Goal: Use online tool/utility: Utilize a website feature to perform a specific function

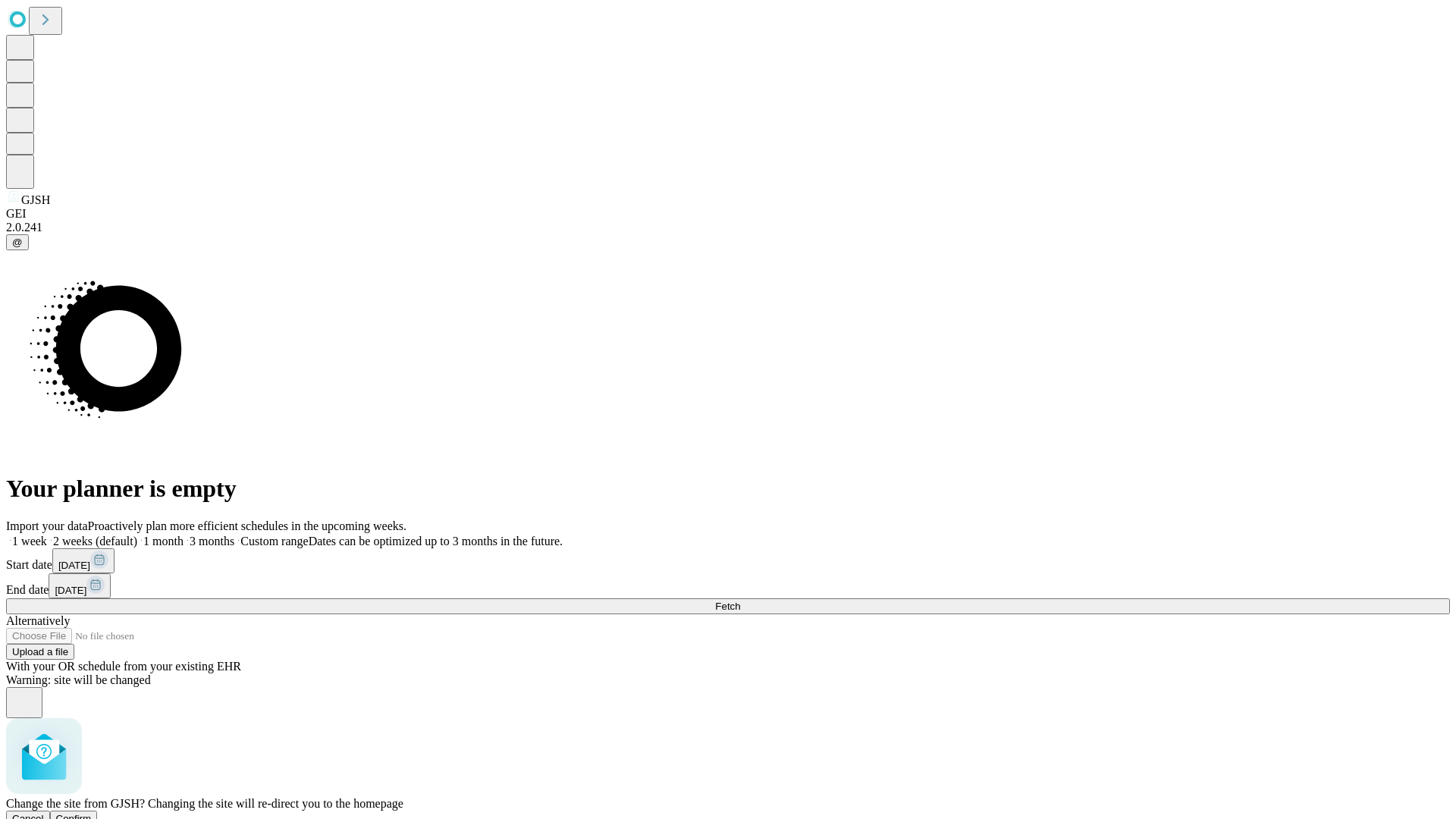
click at [92, 813] on span "Confirm" at bounding box center [74, 819] width 35 height 12
click at [183, 535] on label "1 month" at bounding box center [160, 540] width 46 height 13
click at [740, 600] on span "Fetch" at bounding box center [728, 606] width 25 height 12
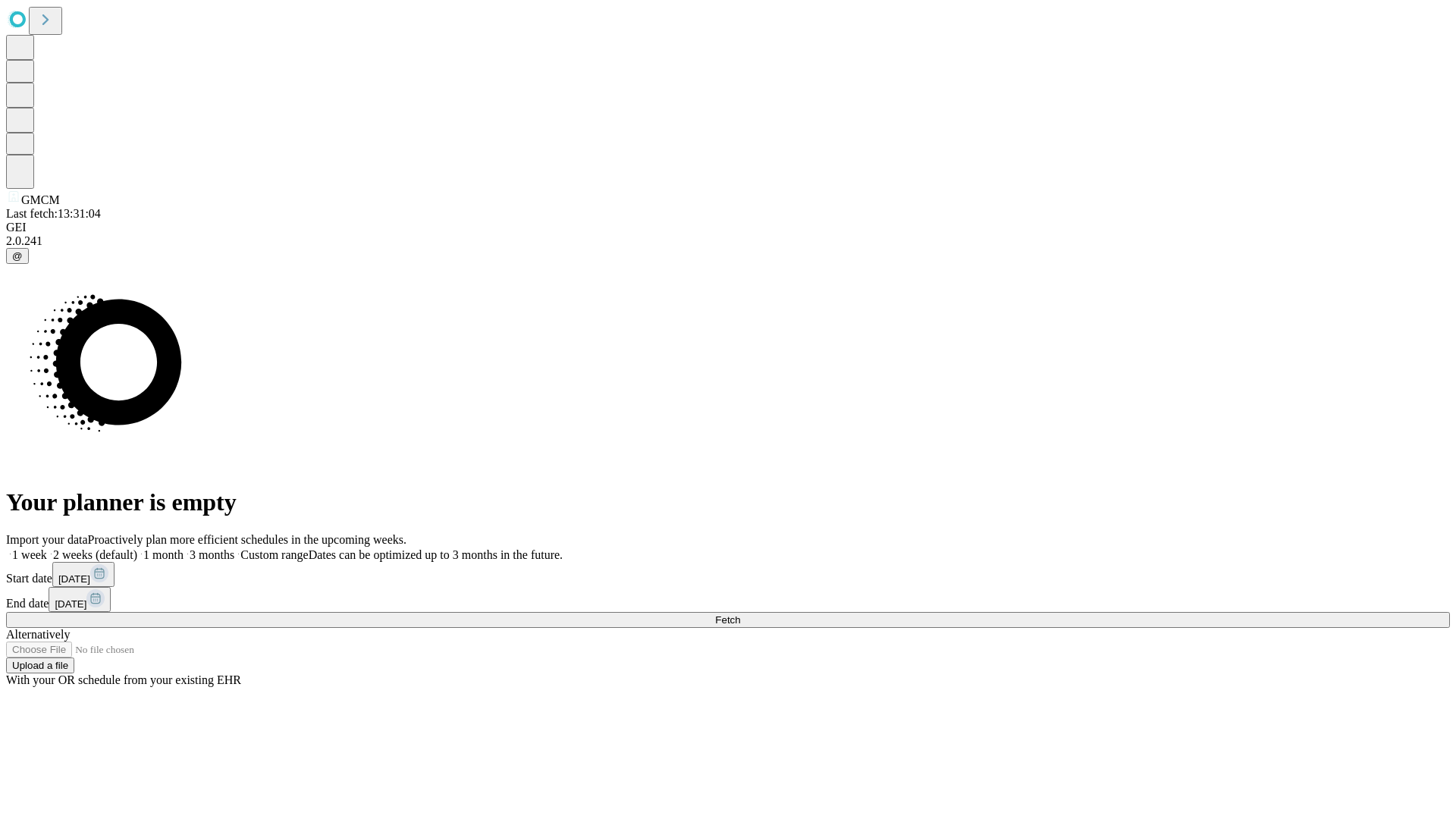
click at [183, 548] on label "1 month" at bounding box center [160, 554] width 46 height 13
click at [740, 614] on span "Fetch" at bounding box center [728, 620] width 25 height 12
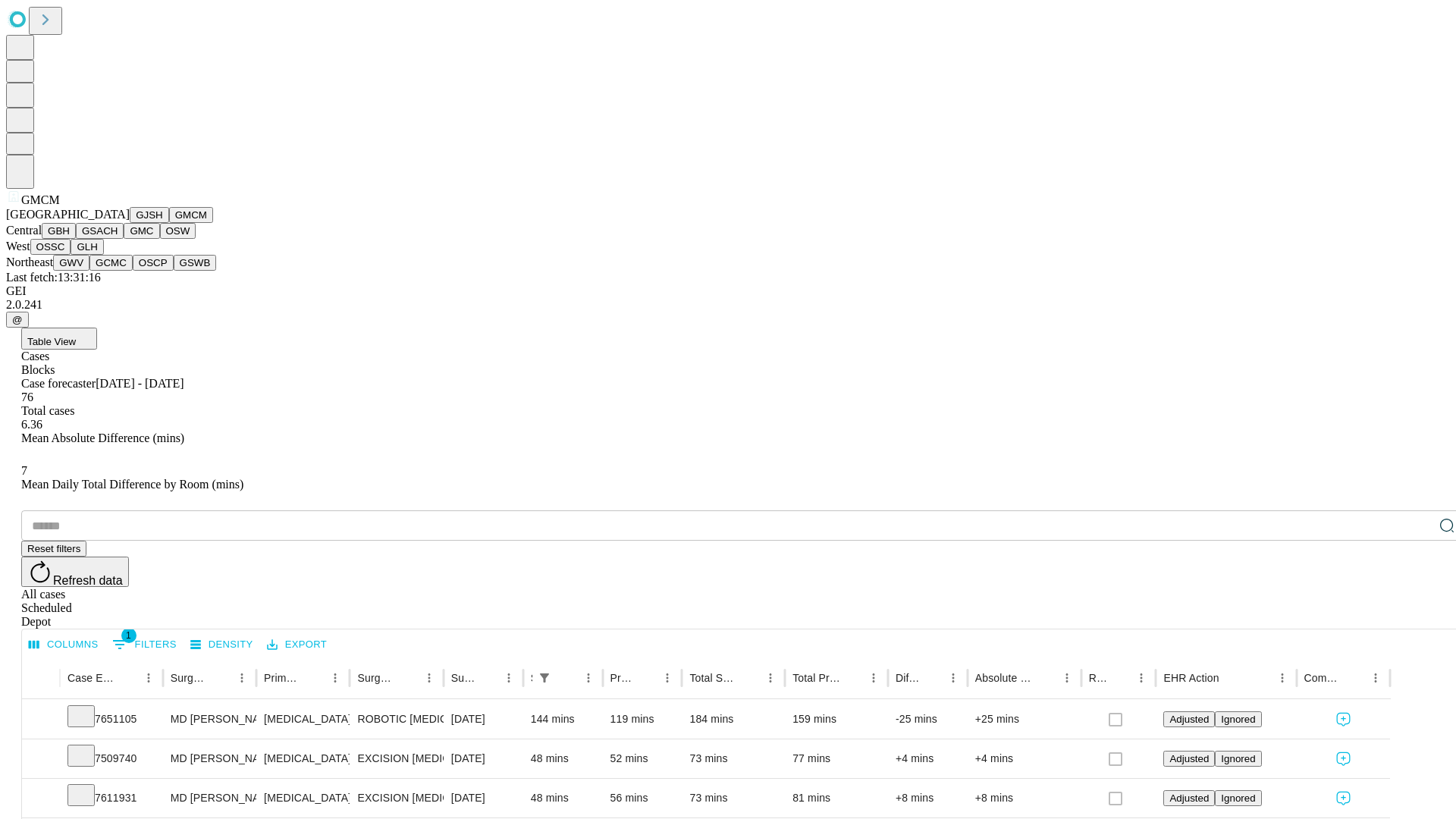
click at [75, 239] on button "GBH" at bounding box center [59, 230] width 34 height 16
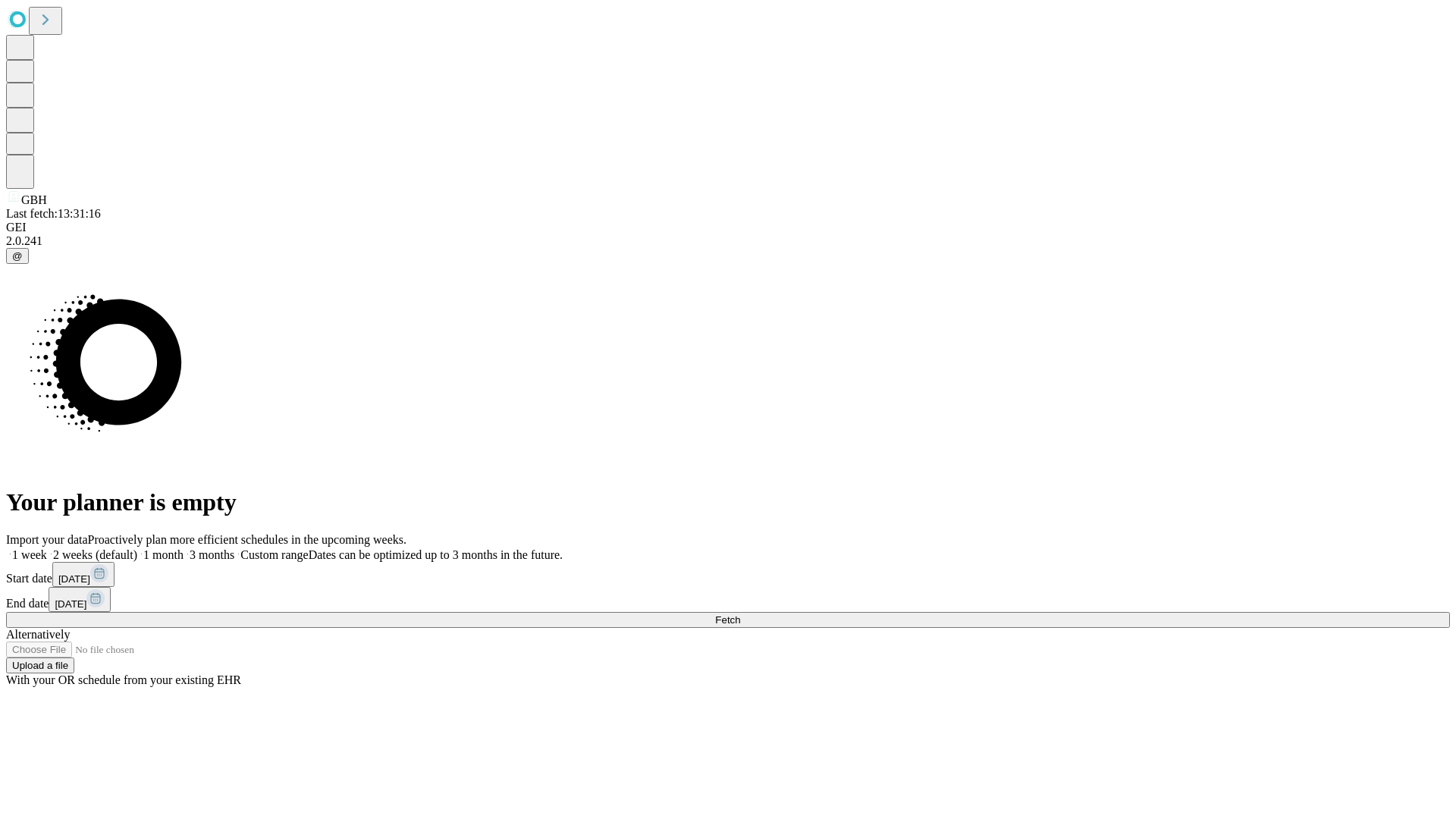
click at [183, 548] on label "1 month" at bounding box center [160, 554] width 46 height 13
click at [740, 614] on span "Fetch" at bounding box center [728, 620] width 25 height 12
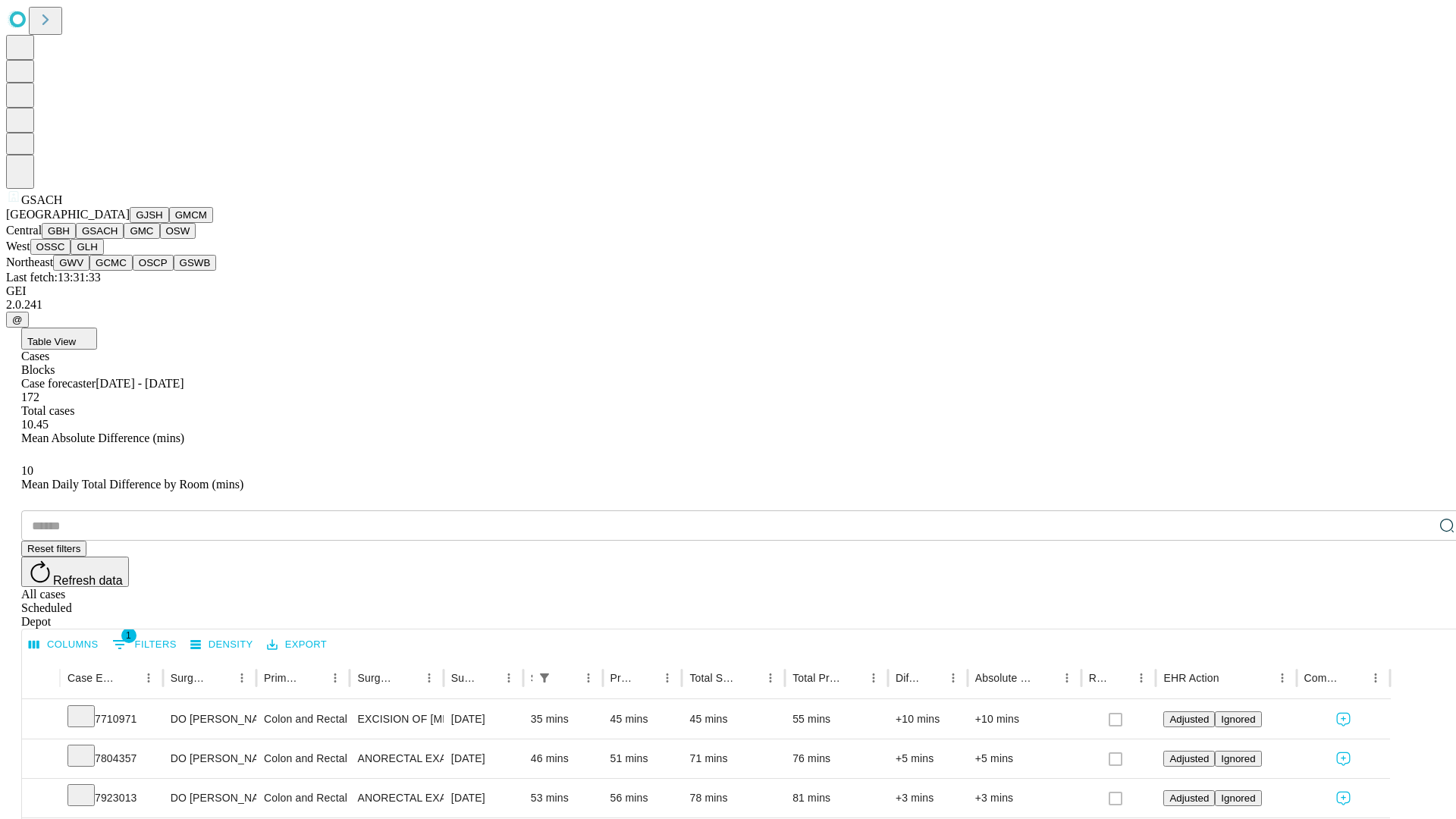
click at [124, 239] on button "GMC" at bounding box center [141, 230] width 35 height 16
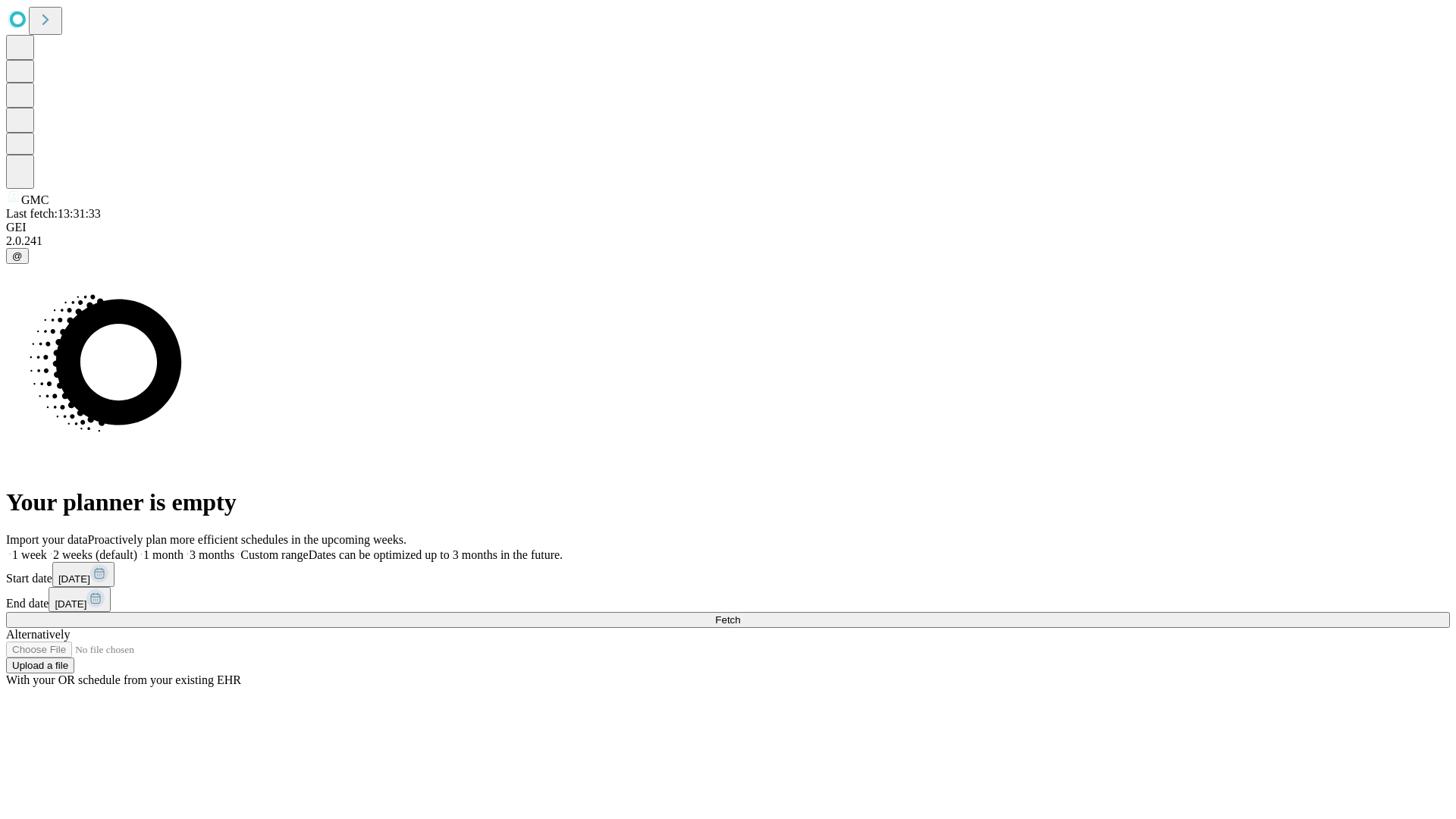
click at [183, 548] on label "1 month" at bounding box center [160, 554] width 46 height 13
click at [740, 614] on span "Fetch" at bounding box center [728, 620] width 25 height 12
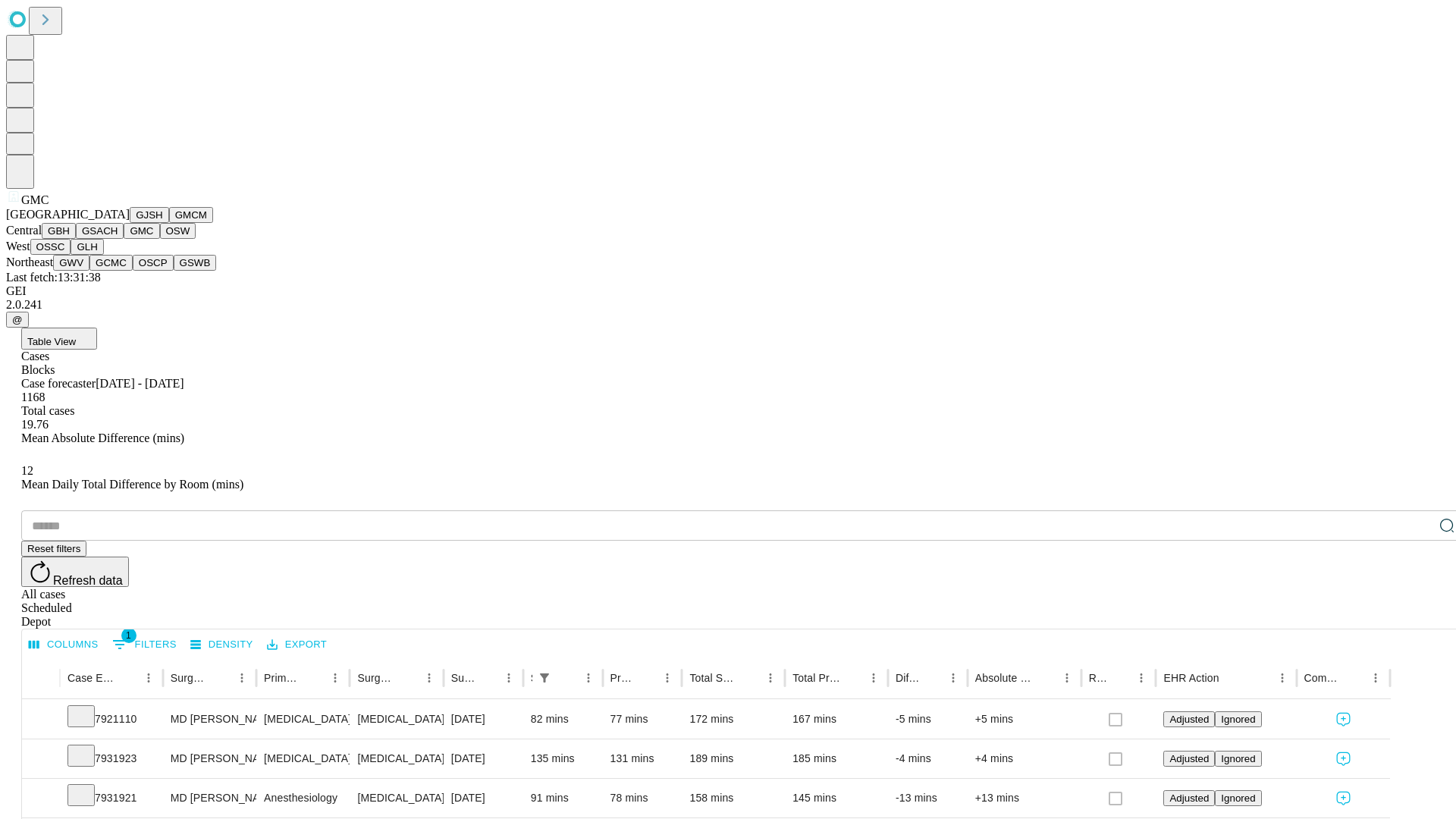
click at [160, 239] on button "OSW" at bounding box center [177, 230] width 36 height 16
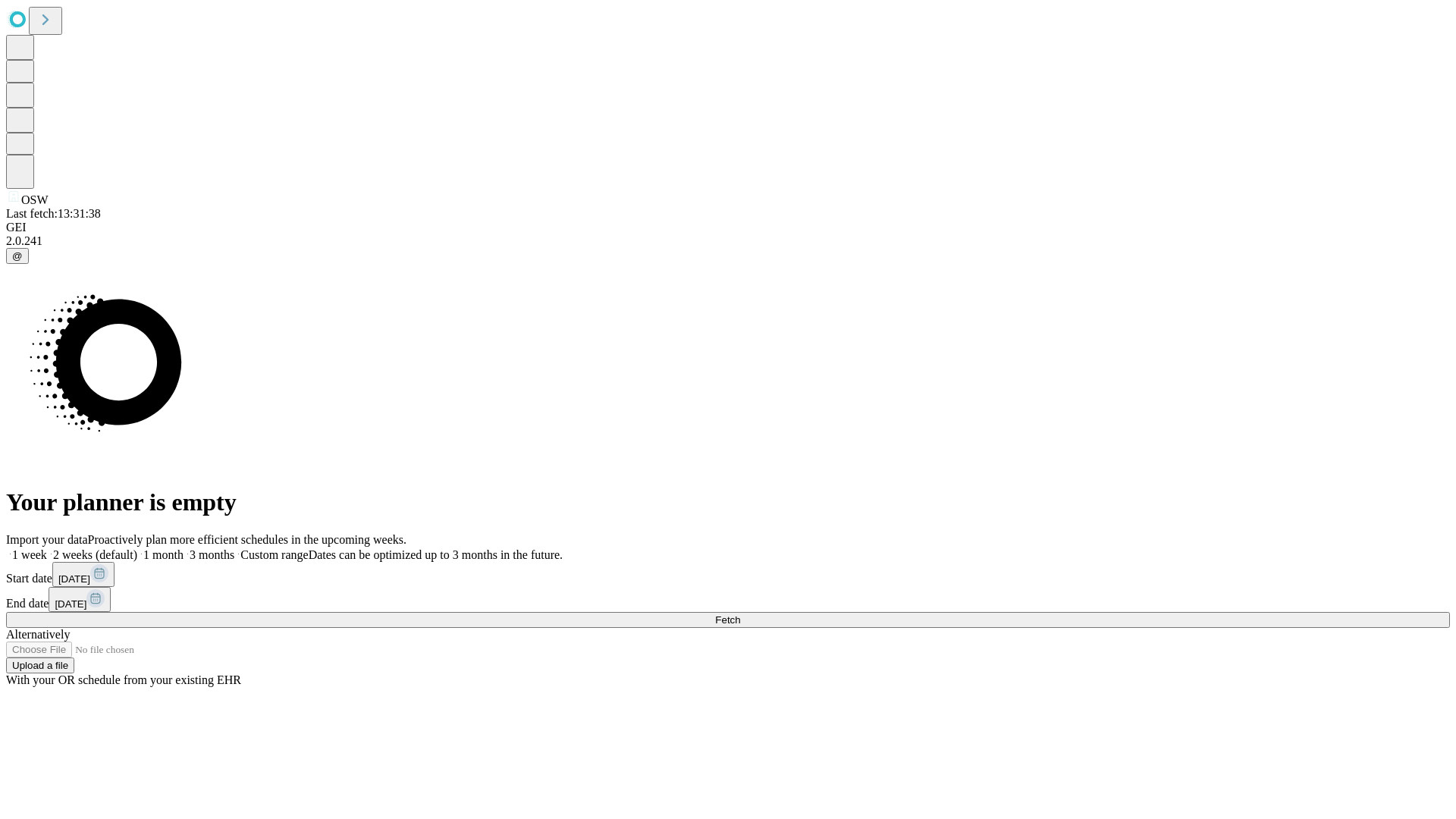
click at [183, 548] on label "1 month" at bounding box center [160, 554] width 46 height 13
click at [740, 614] on span "Fetch" at bounding box center [728, 620] width 25 height 12
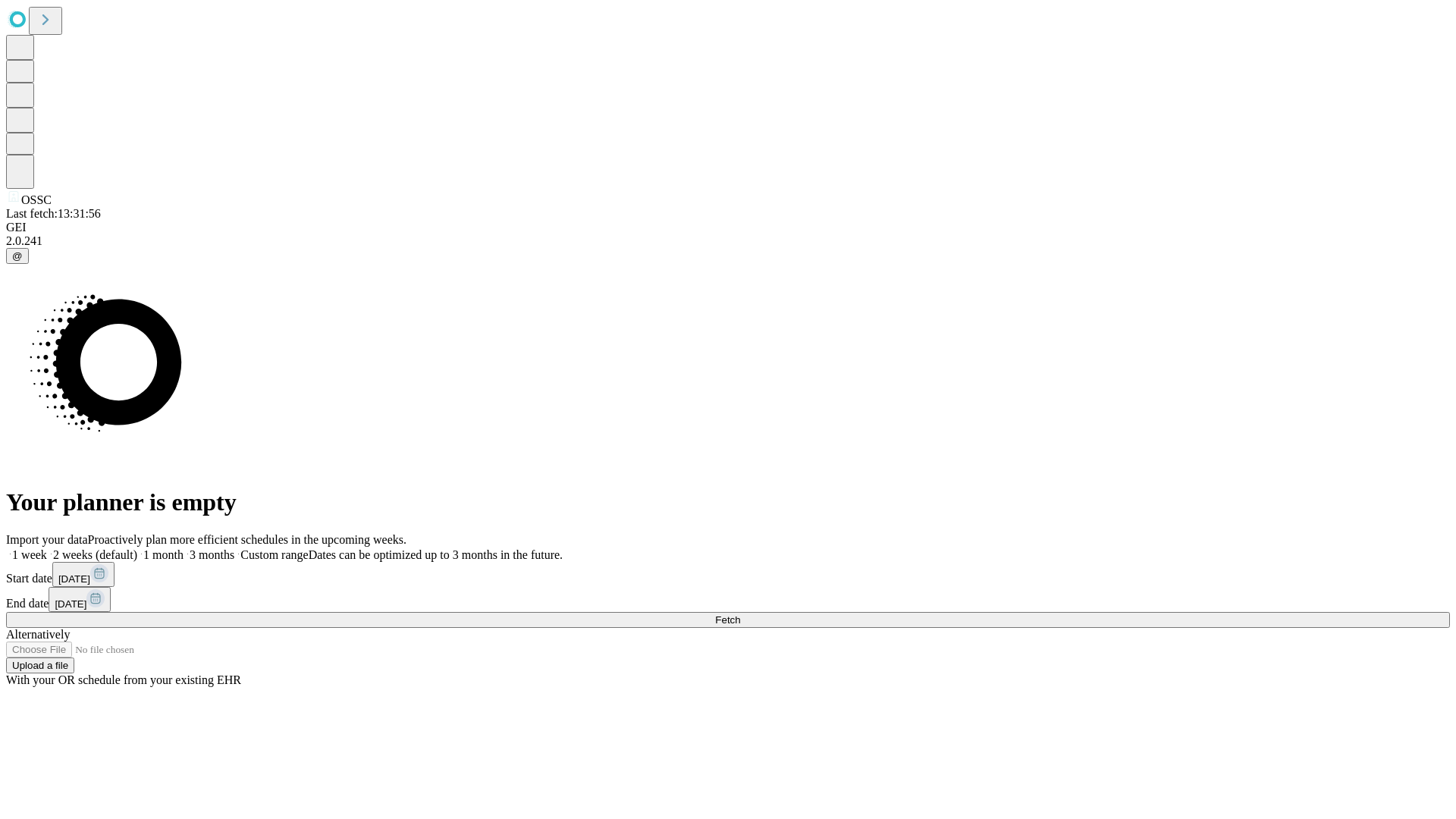
click at [183, 548] on label "1 month" at bounding box center [160, 554] width 46 height 13
click at [740, 614] on span "Fetch" at bounding box center [728, 620] width 25 height 12
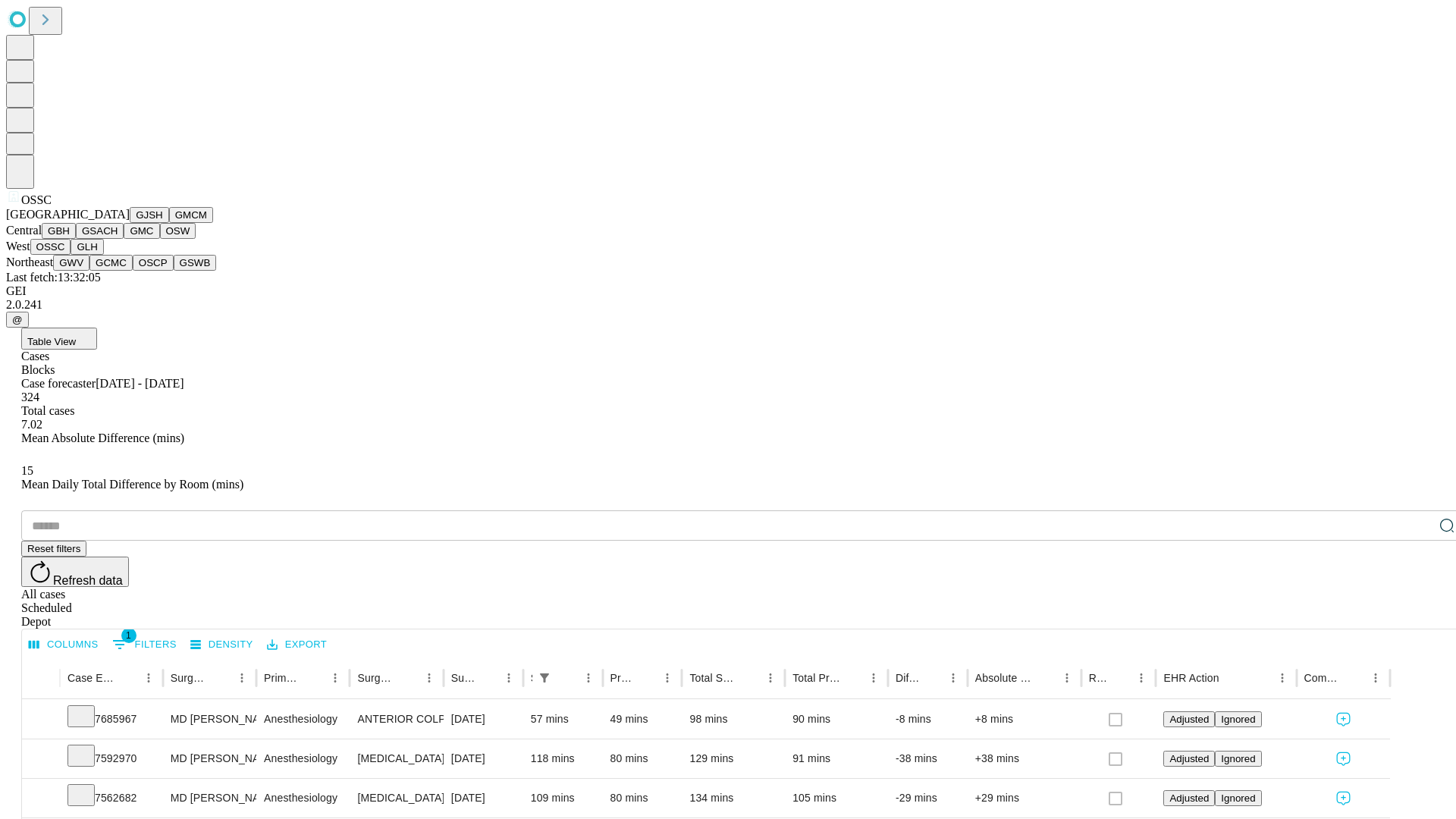
click at [103, 255] on button "GLH" at bounding box center [86, 247] width 32 height 16
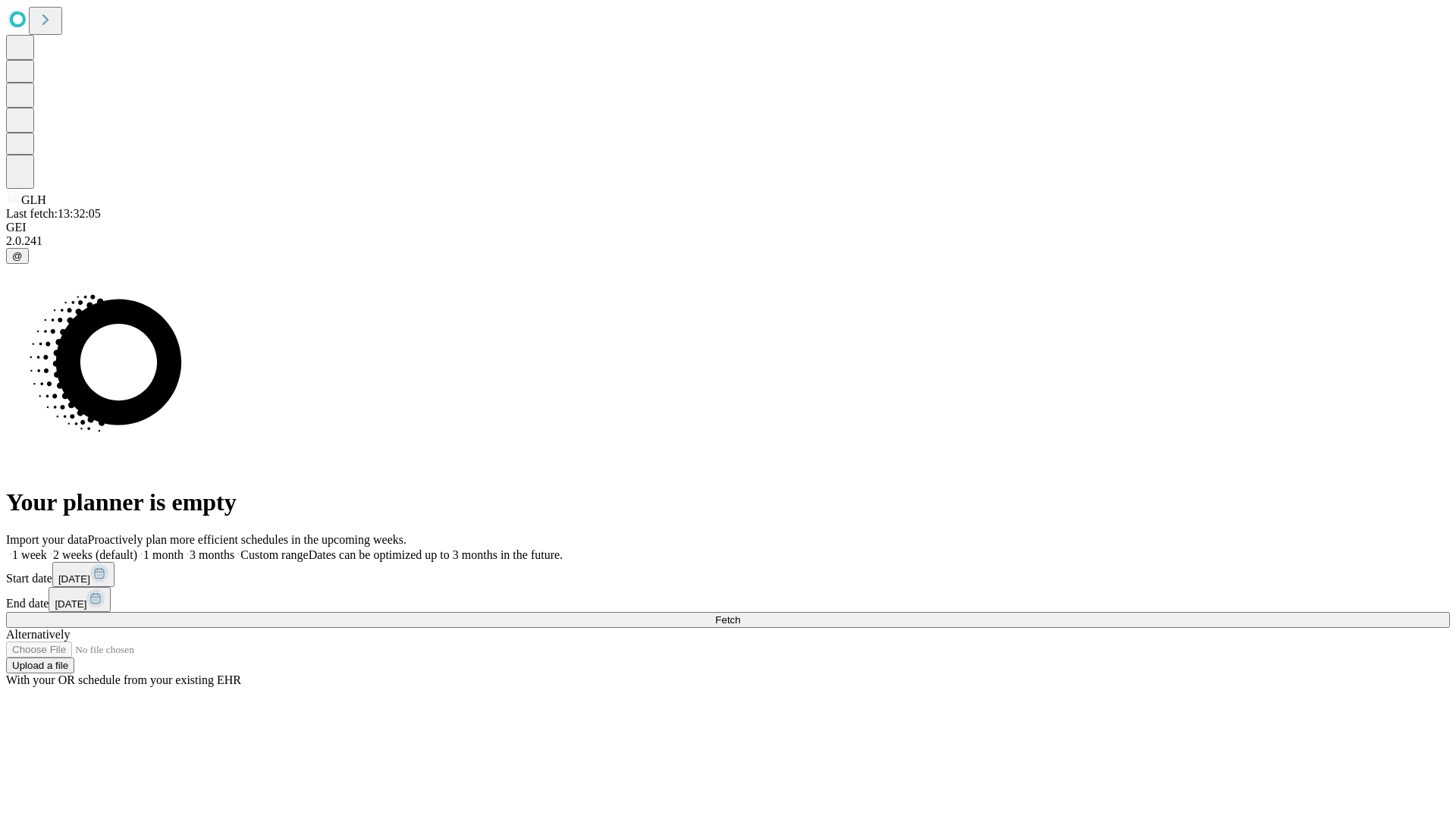
click at [183, 548] on label "1 month" at bounding box center [160, 554] width 46 height 13
click at [740, 614] on span "Fetch" at bounding box center [728, 620] width 25 height 12
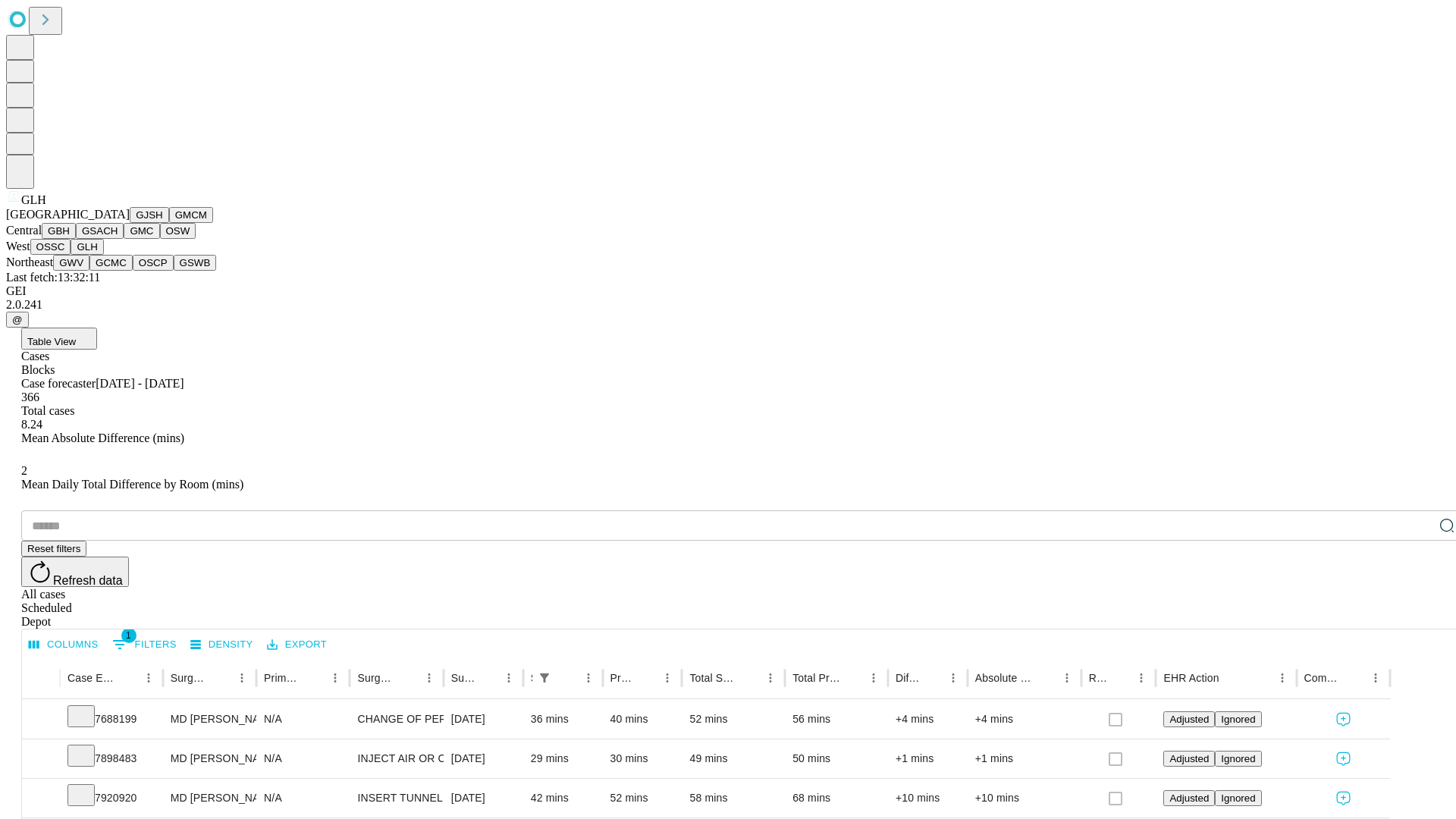
click at [89, 271] on button "GWV" at bounding box center [71, 263] width 36 height 16
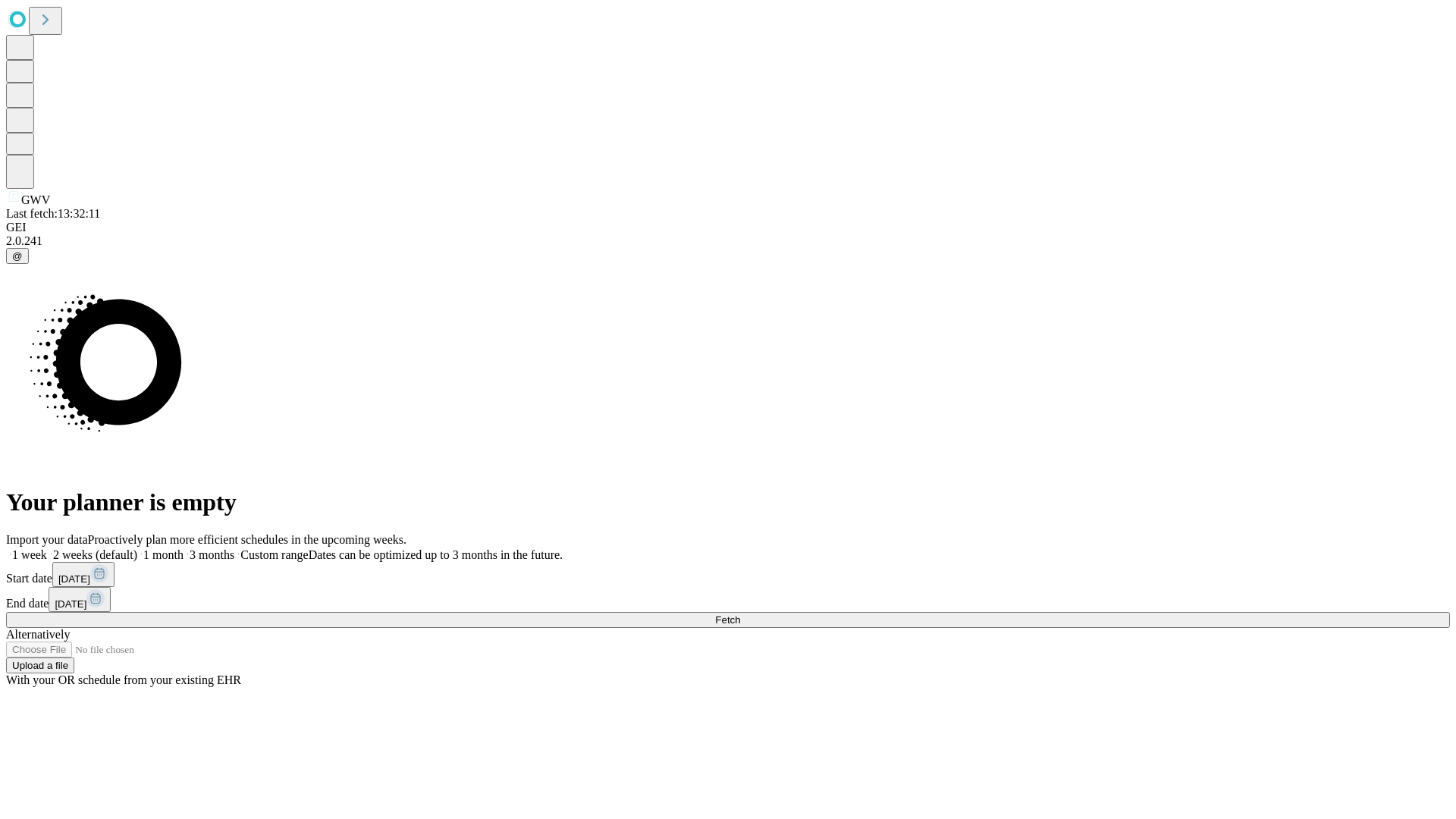
click at [183, 548] on label "1 month" at bounding box center [160, 554] width 46 height 13
click at [740, 614] on span "Fetch" at bounding box center [728, 620] width 25 height 12
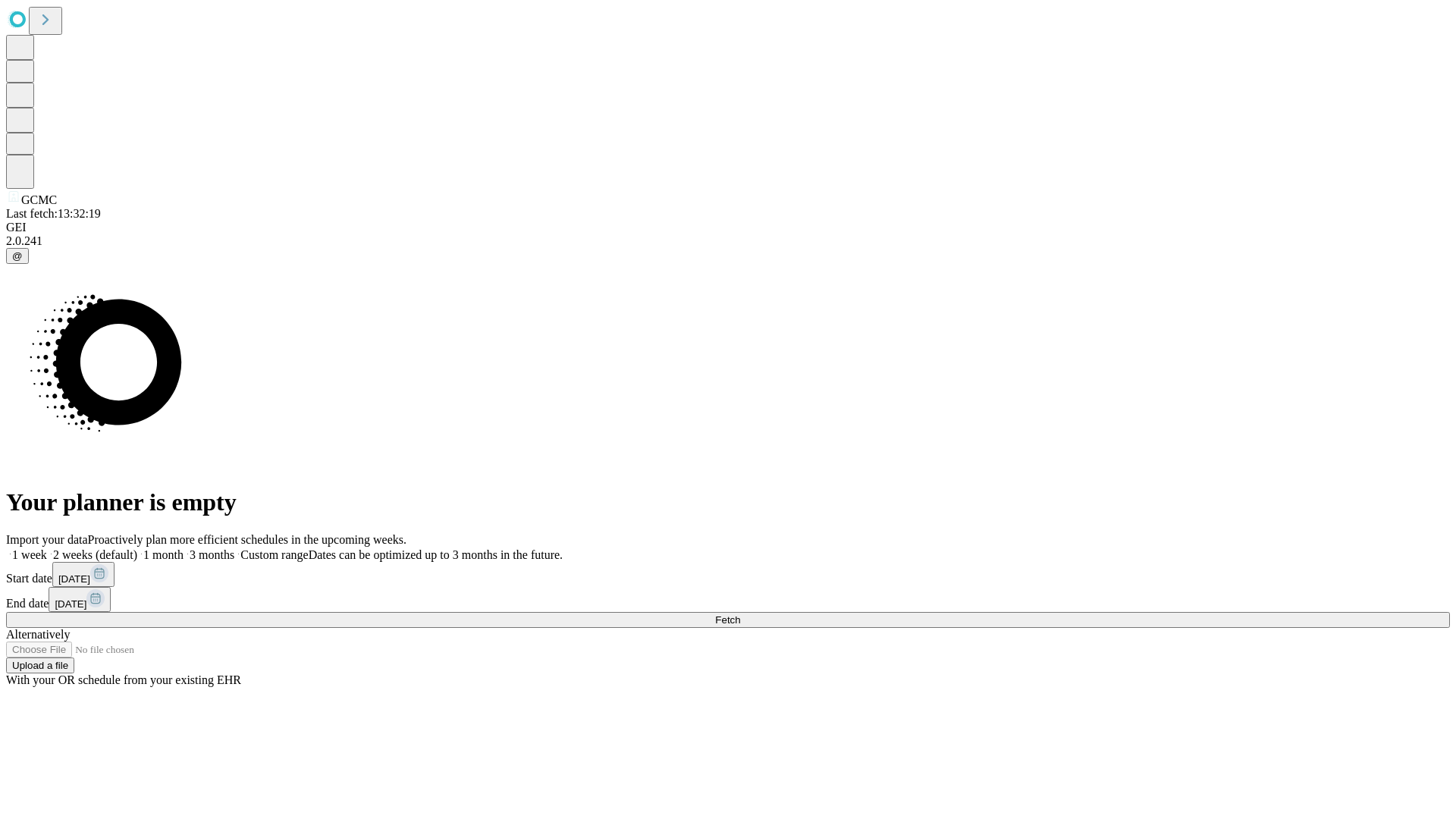
click at [183, 548] on label "1 month" at bounding box center [160, 554] width 46 height 13
click at [740, 614] on span "Fetch" at bounding box center [728, 620] width 25 height 12
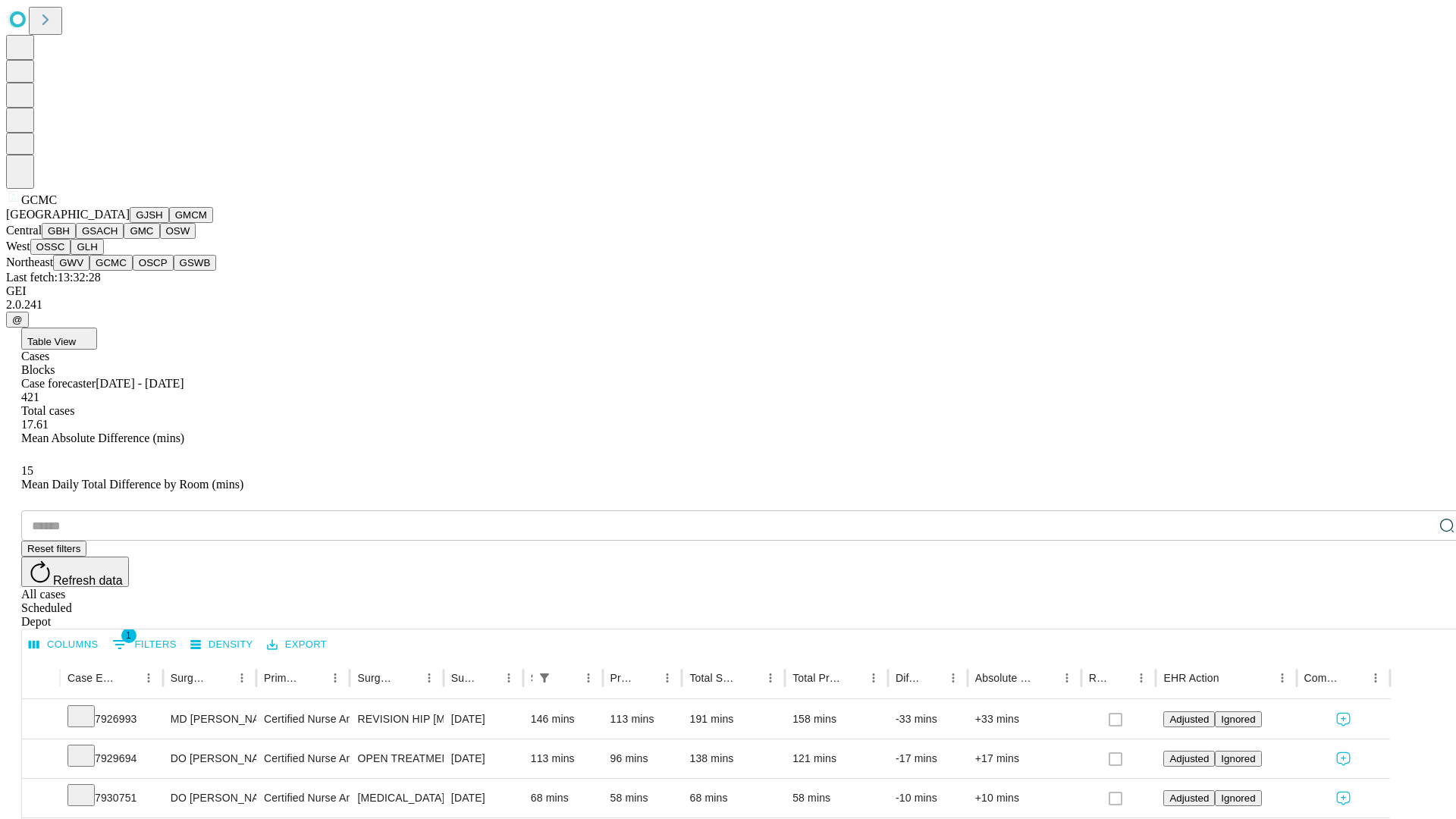
click at [132, 271] on button "OSCP" at bounding box center [153, 263] width 41 height 16
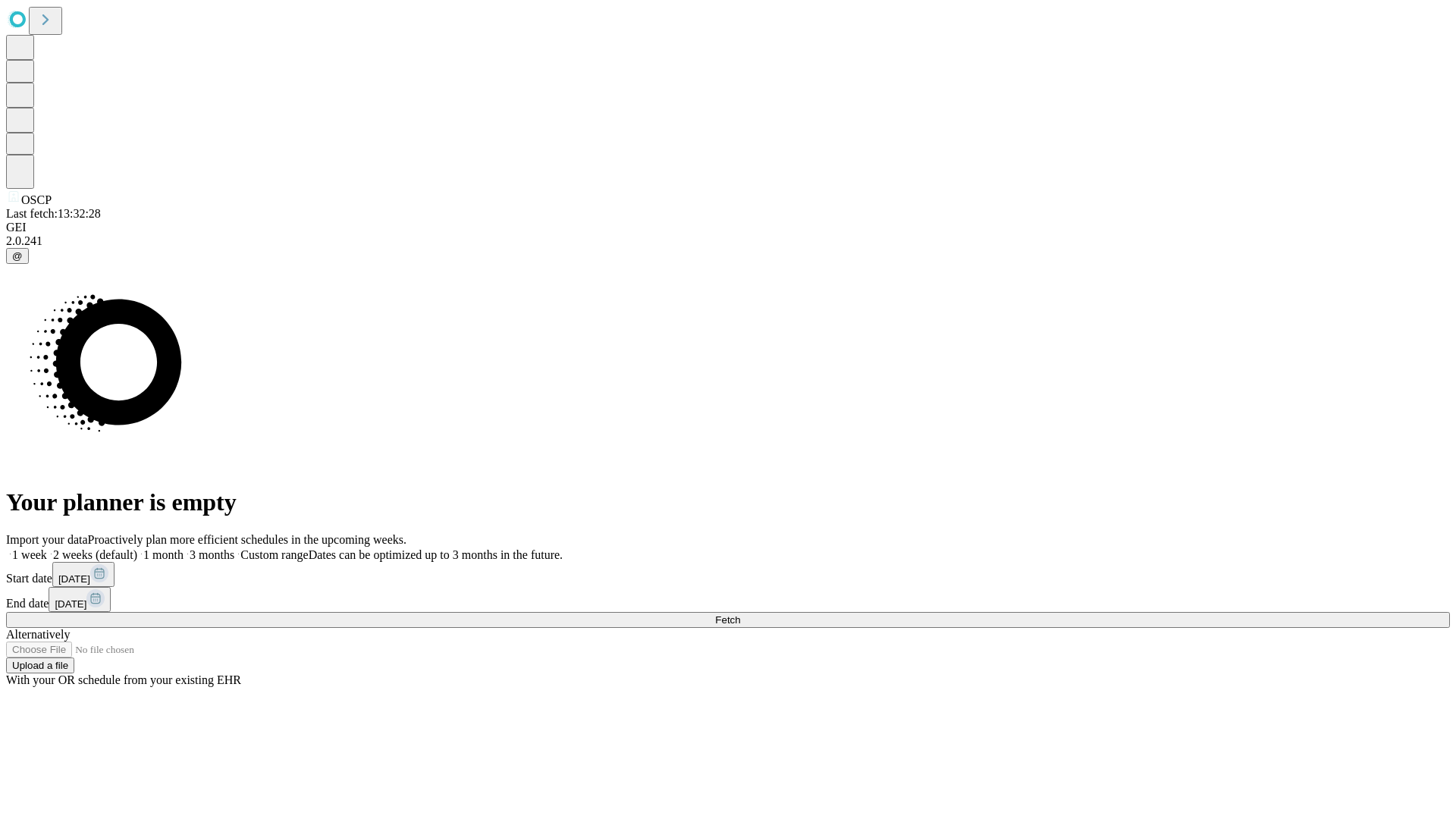
click at [183, 548] on label "1 month" at bounding box center [160, 554] width 46 height 13
click at [740, 614] on span "Fetch" at bounding box center [728, 620] width 25 height 12
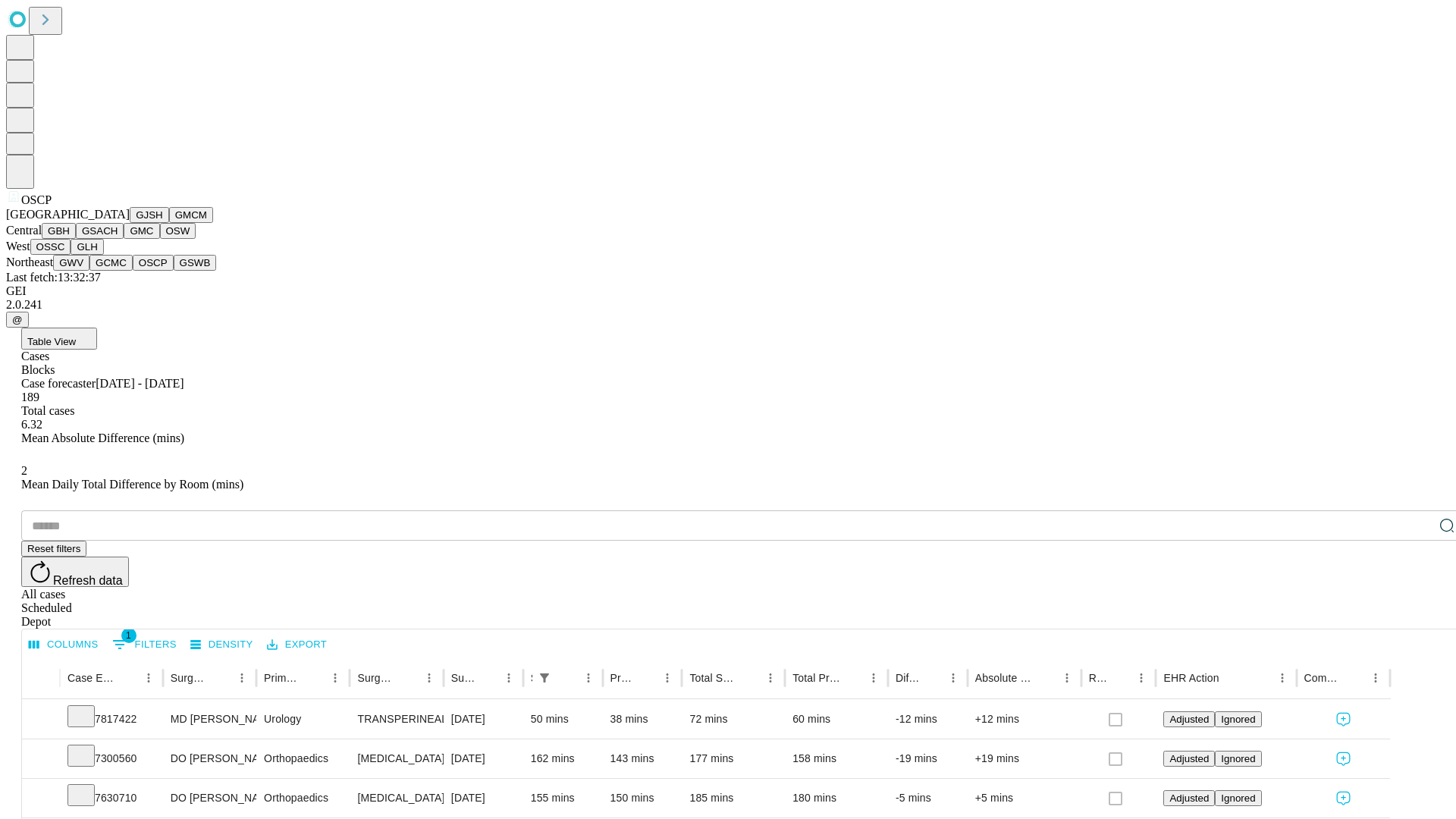
click at [174, 271] on button "GSWB" at bounding box center [195, 263] width 43 height 16
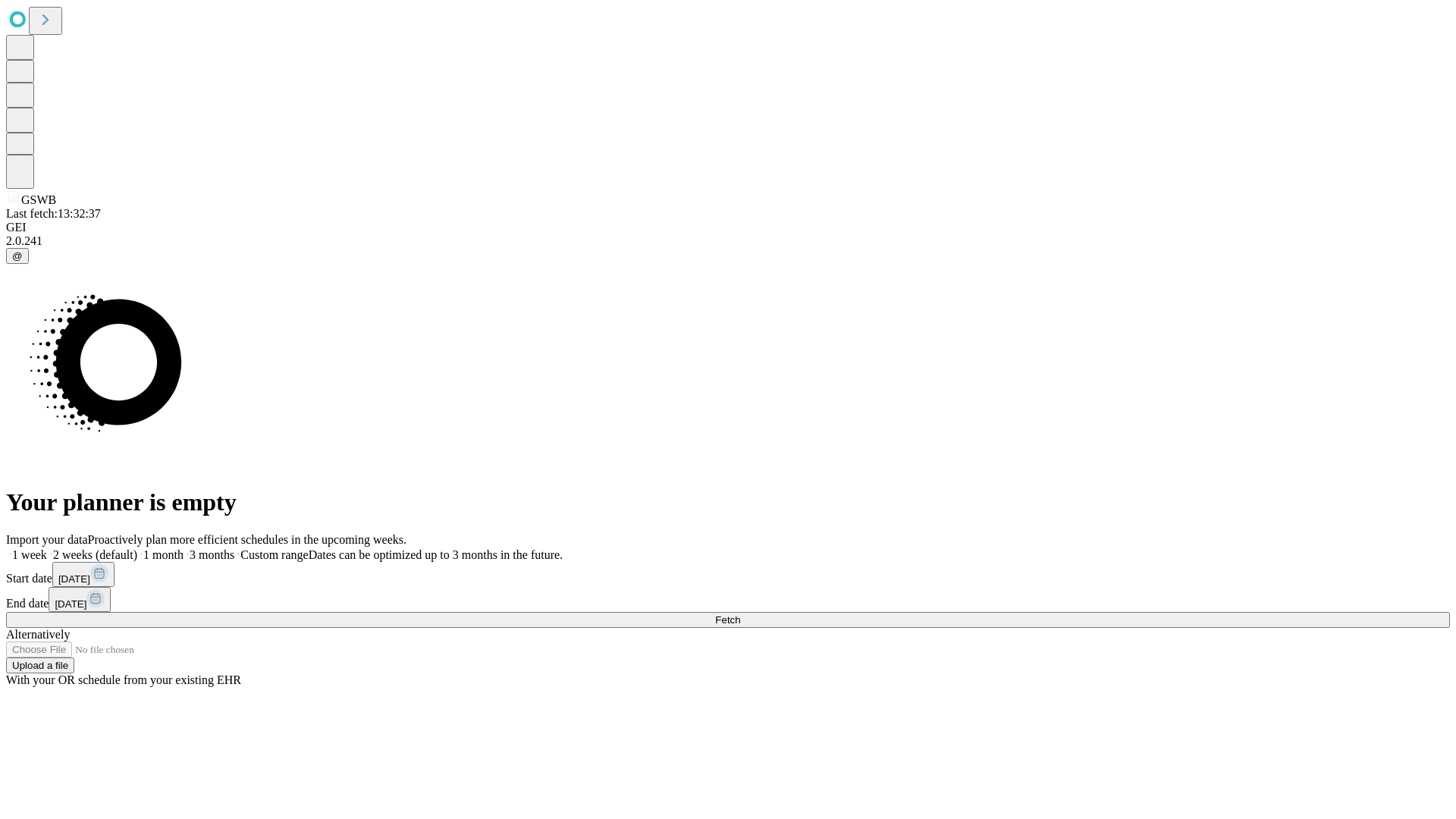
click at [183, 548] on label "1 month" at bounding box center [160, 554] width 46 height 13
click at [740, 614] on span "Fetch" at bounding box center [728, 620] width 25 height 12
